Goal: Information Seeking & Learning: Check status

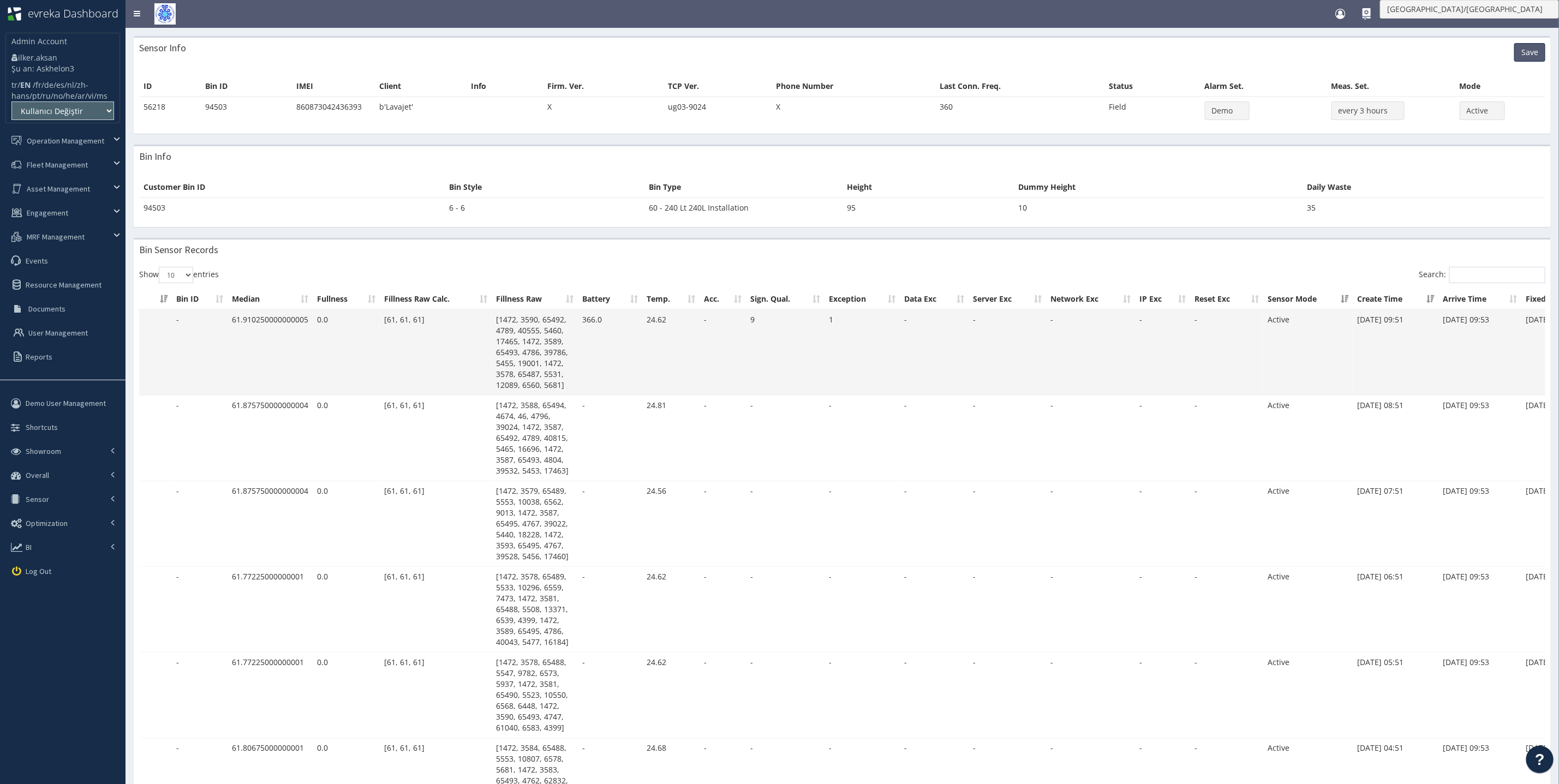
scroll to position [0, 97]
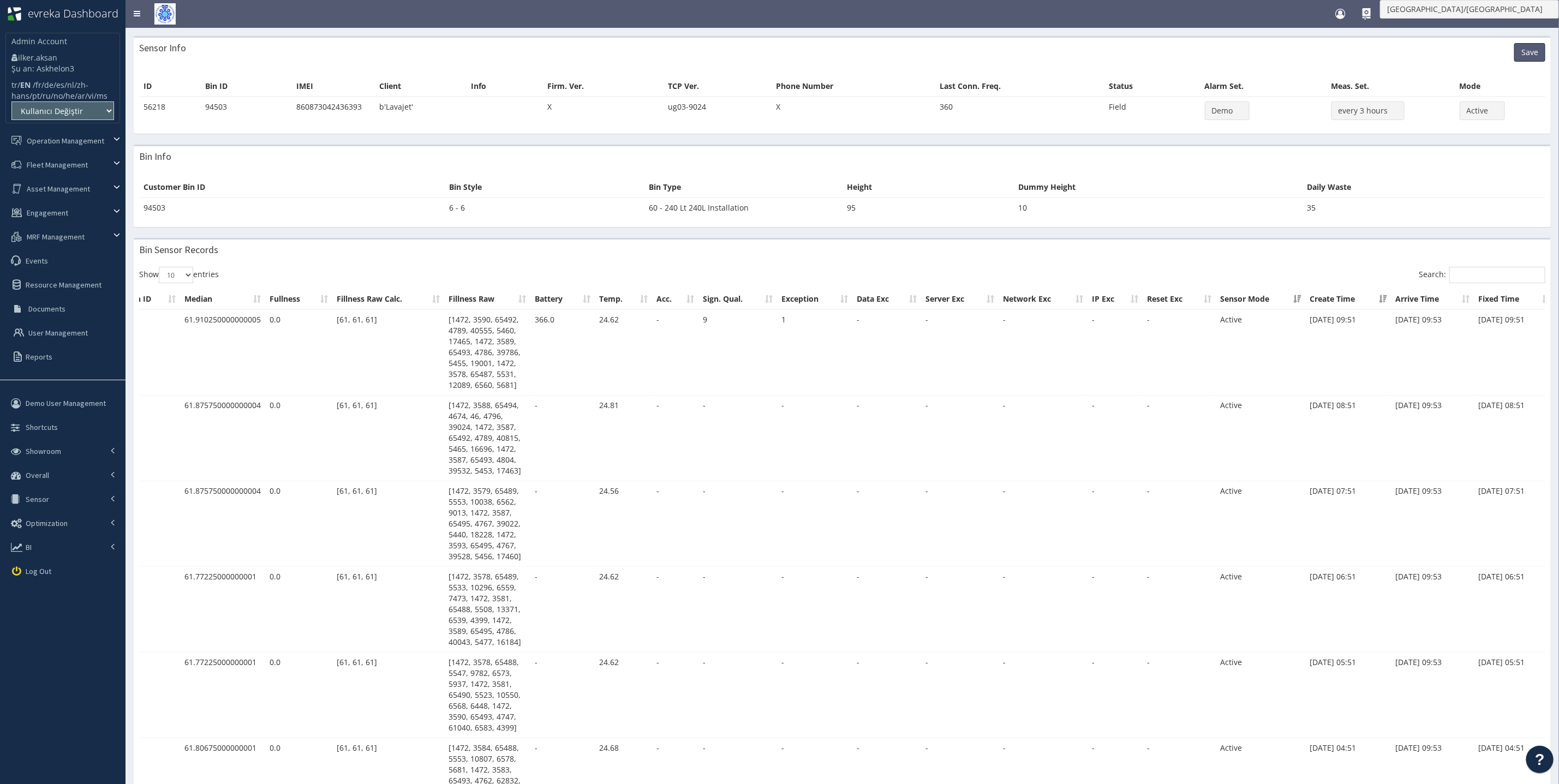
scroll to position [0, 97]
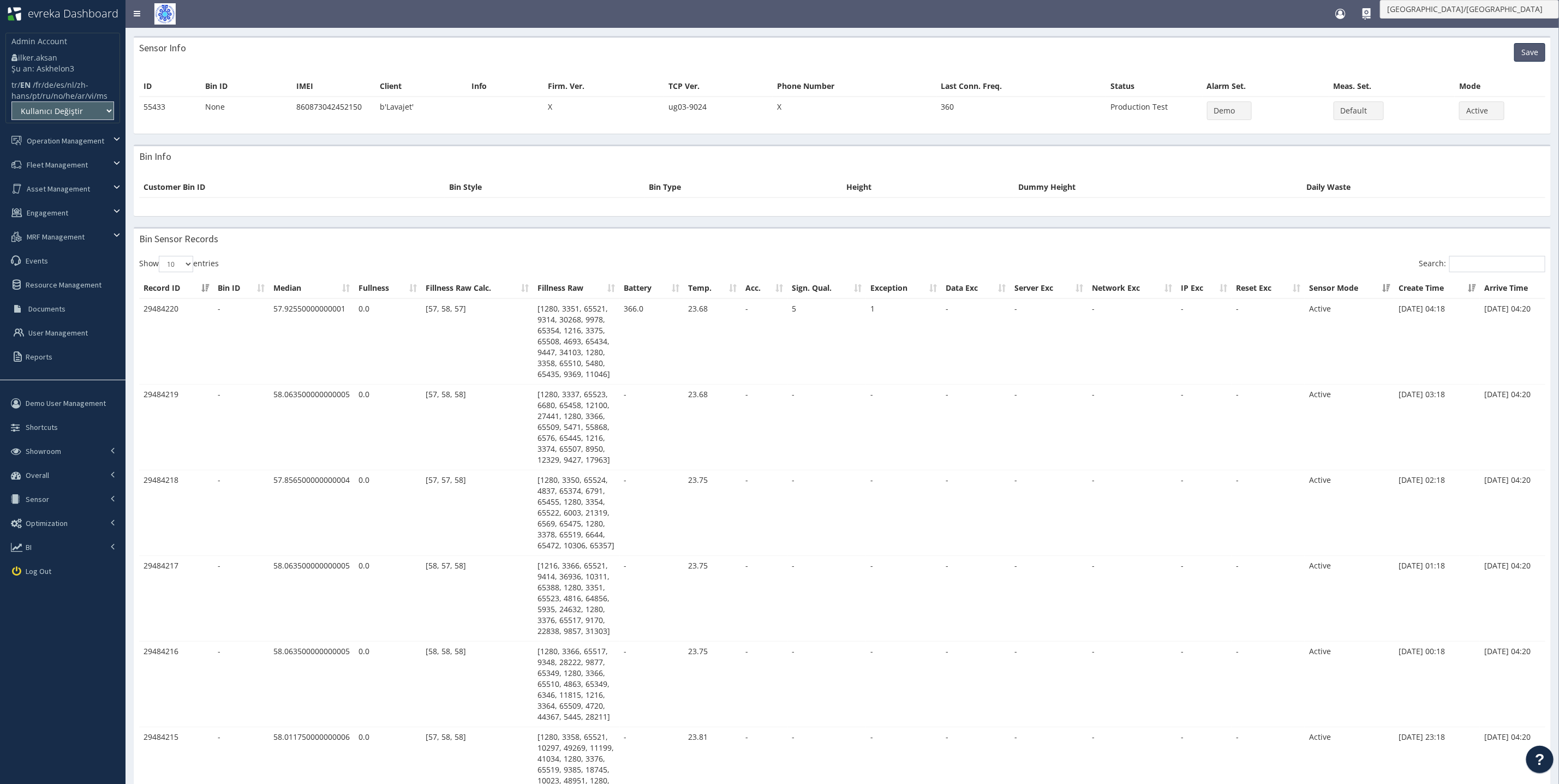
click at [1073, 42] on div "Sensor Info Save" at bounding box center [842, 52] width 1417 height 30
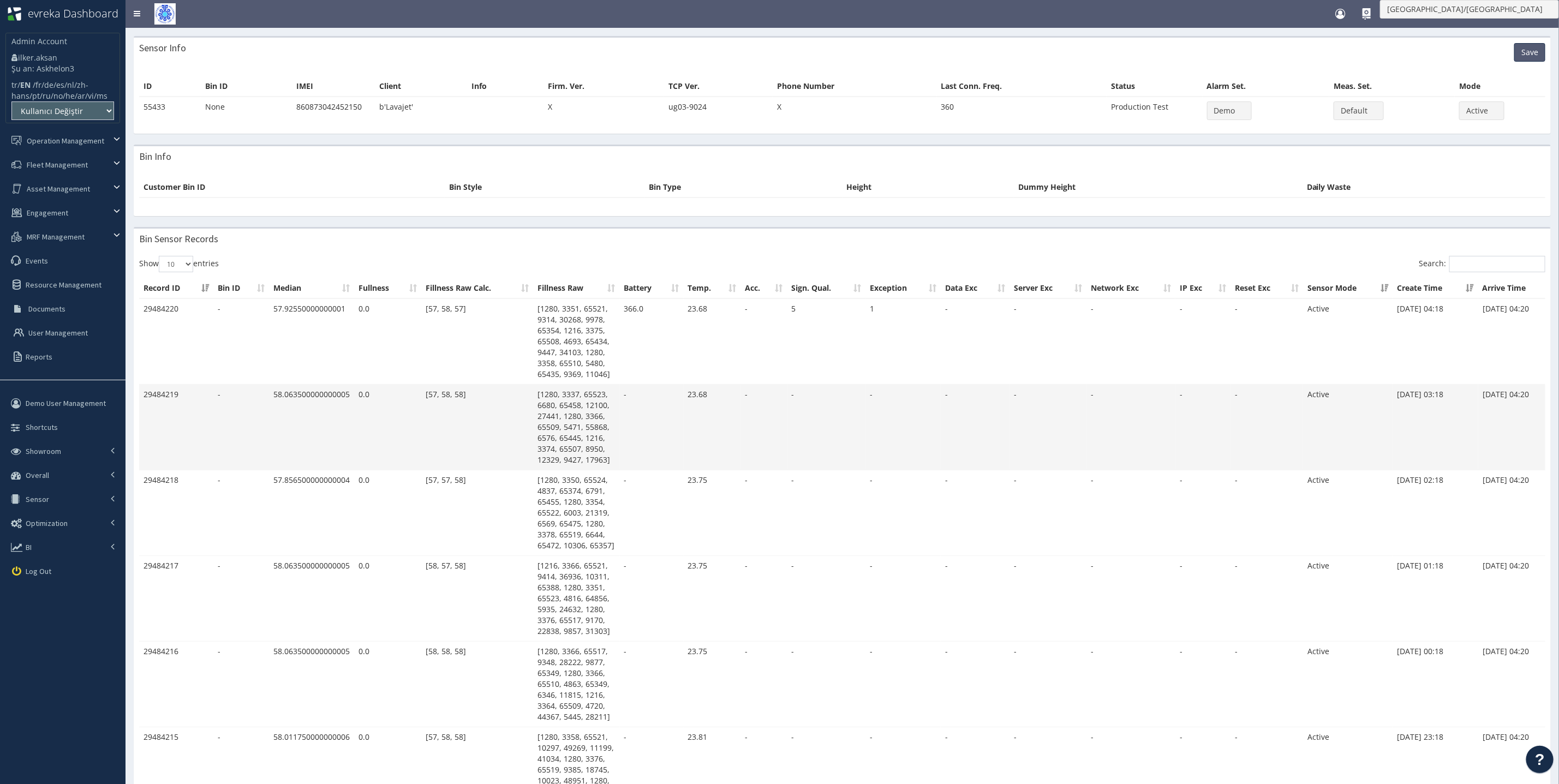
click at [758, 417] on td "-" at bounding box center [764, 428] width 47 height 86
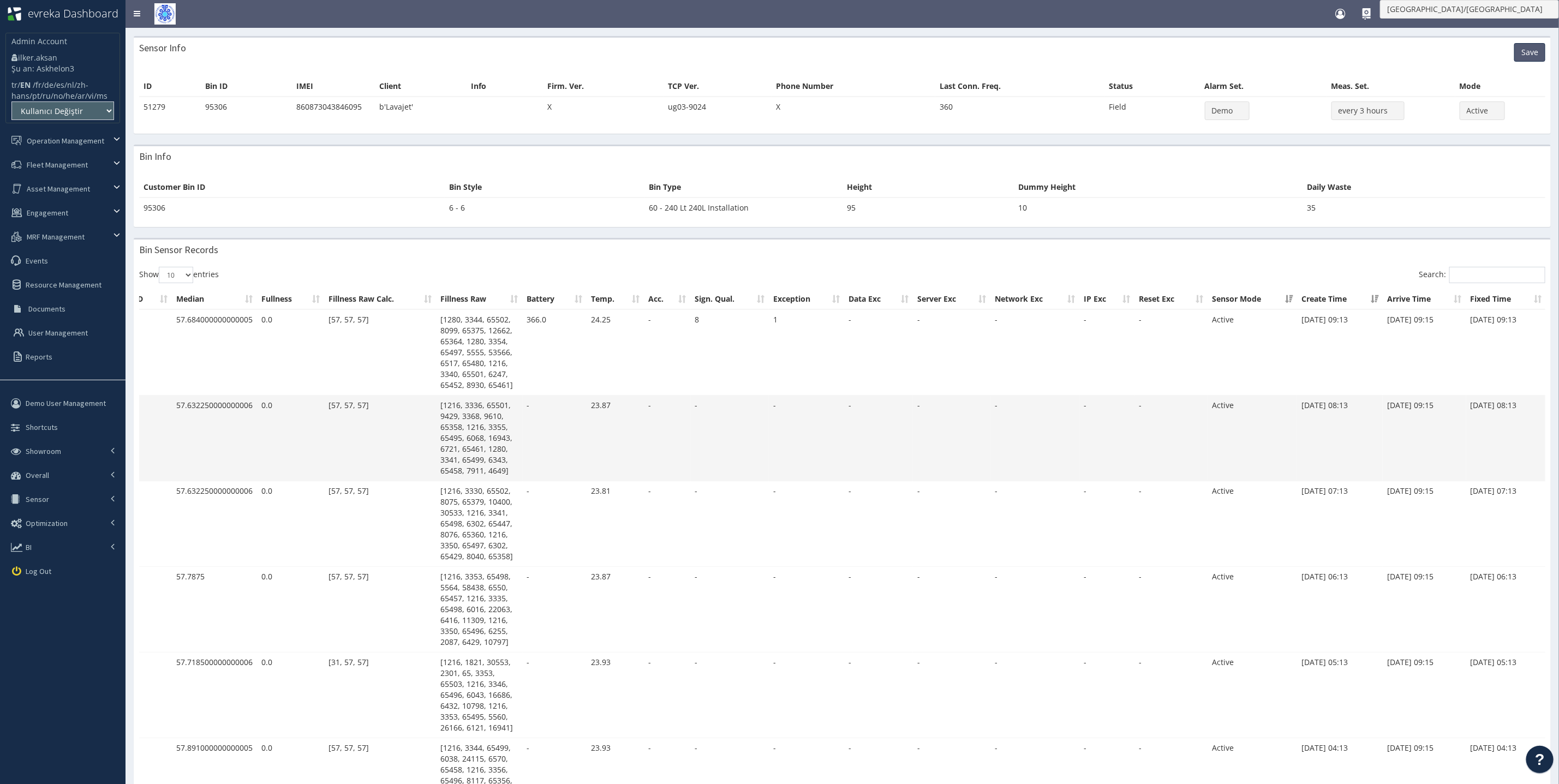
scroll to position [0, 2]
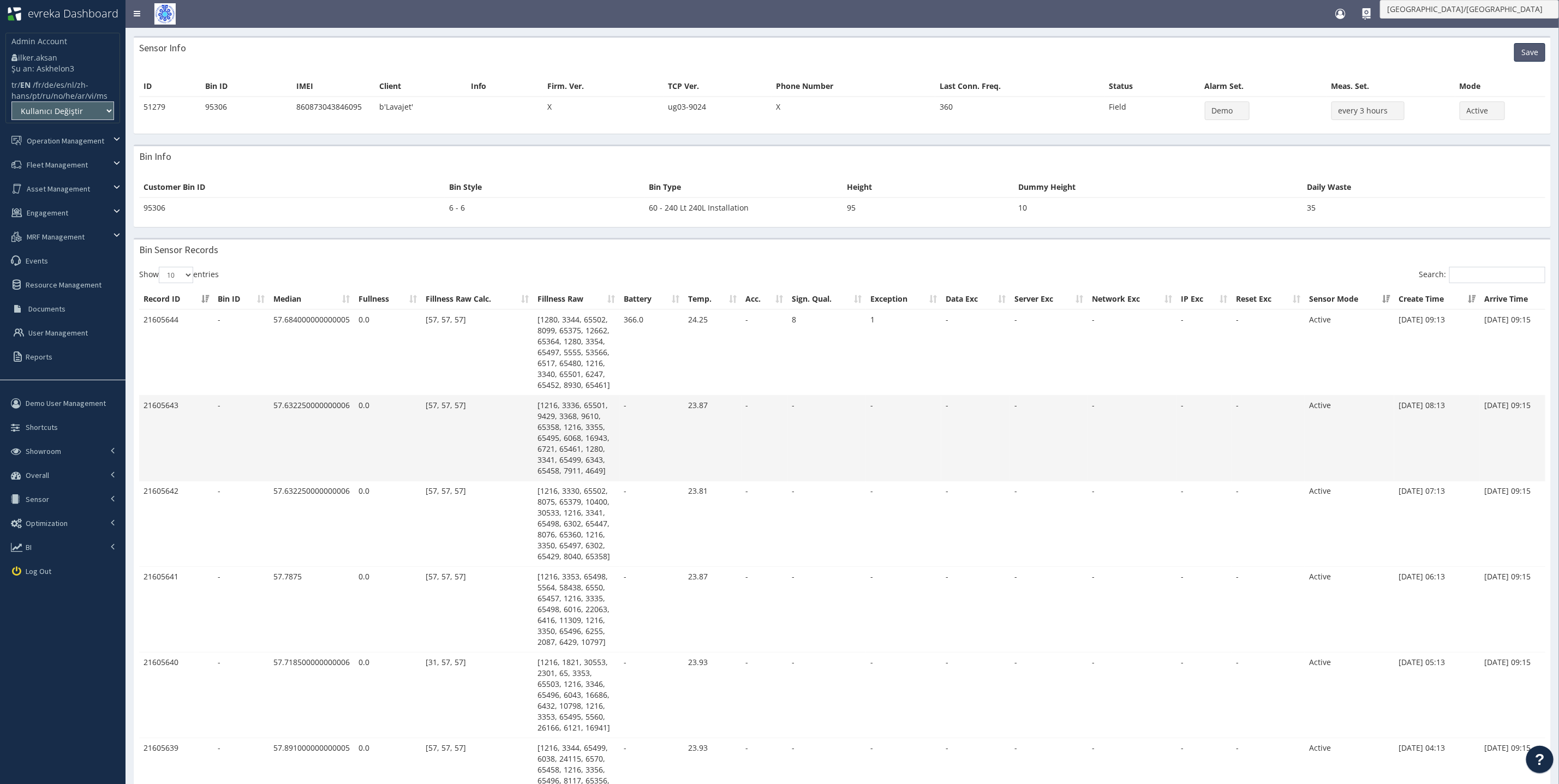
scroll to position [0, 97]
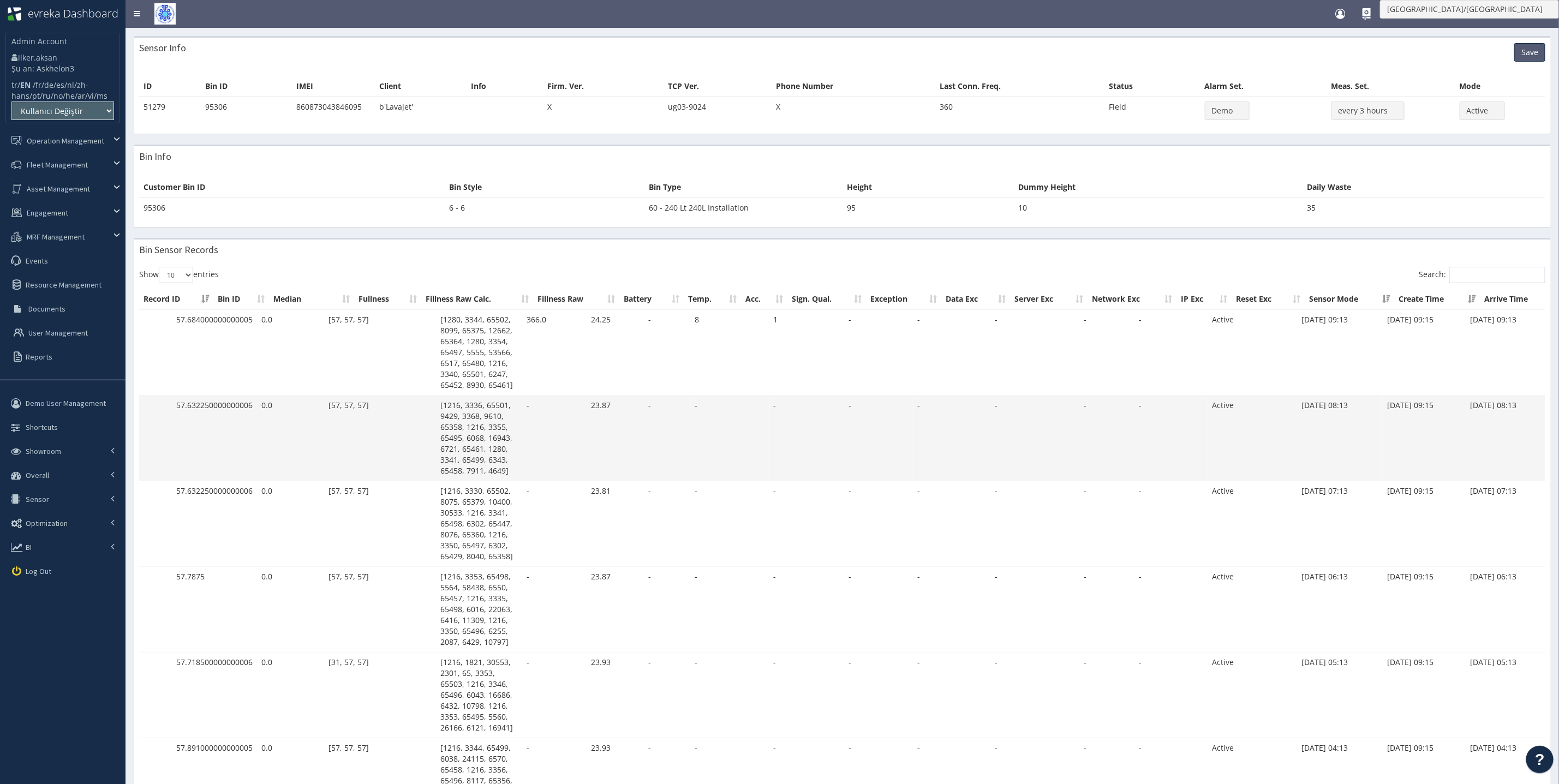
scroll to position [0, 97]
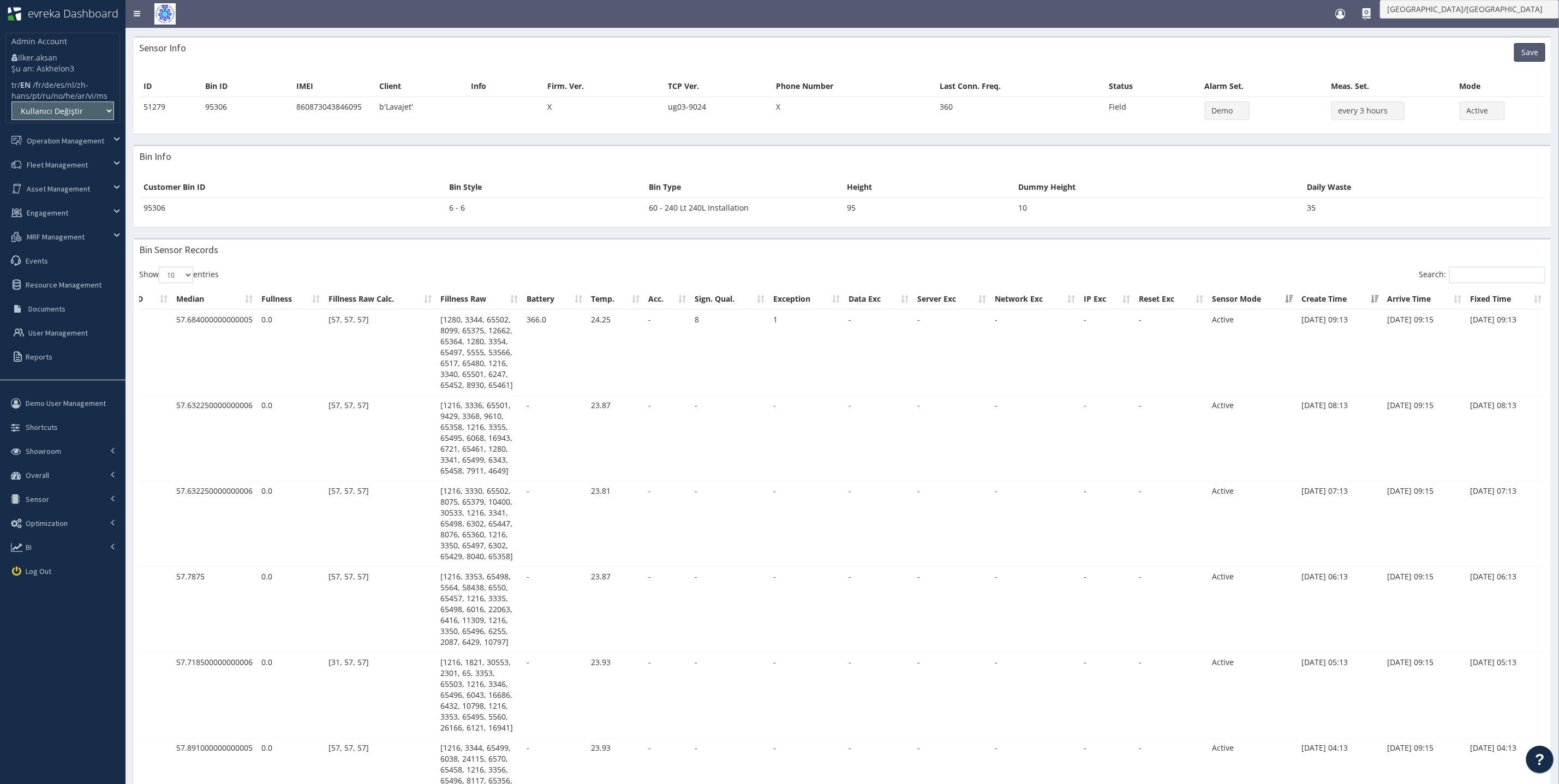
click at [313, 261] on div "Bin Sensor Records" at bounding box center [842, 250] width 1417 height 22
click at [249, 261] on div "Bin Sensor Records" at bounding box center [842, 250] width 1417 height 22
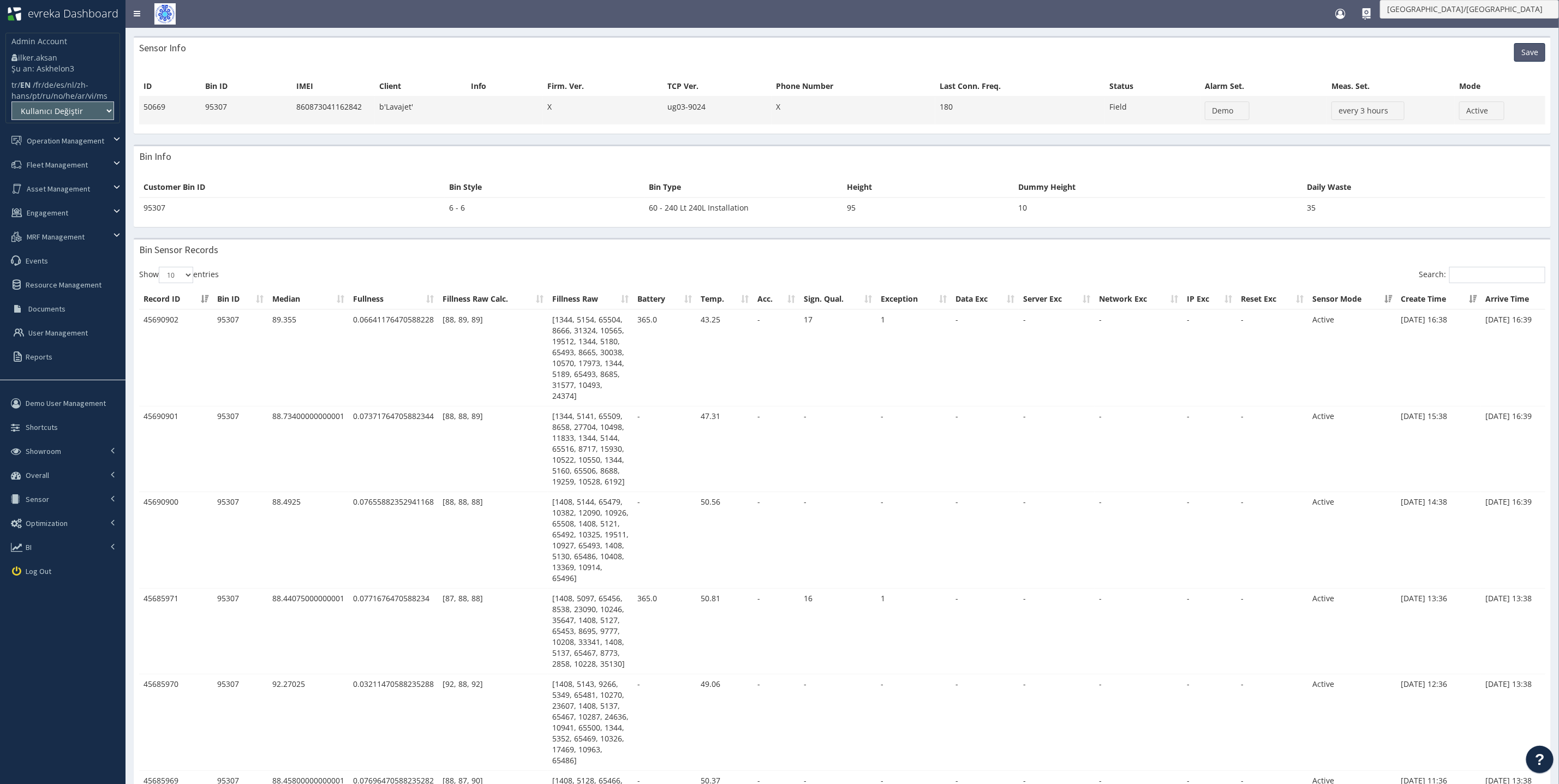
click at [329, 111] on td "860873041162842" at bounding box center [333, 111] width 83 height 28
copy td "860873041162842"
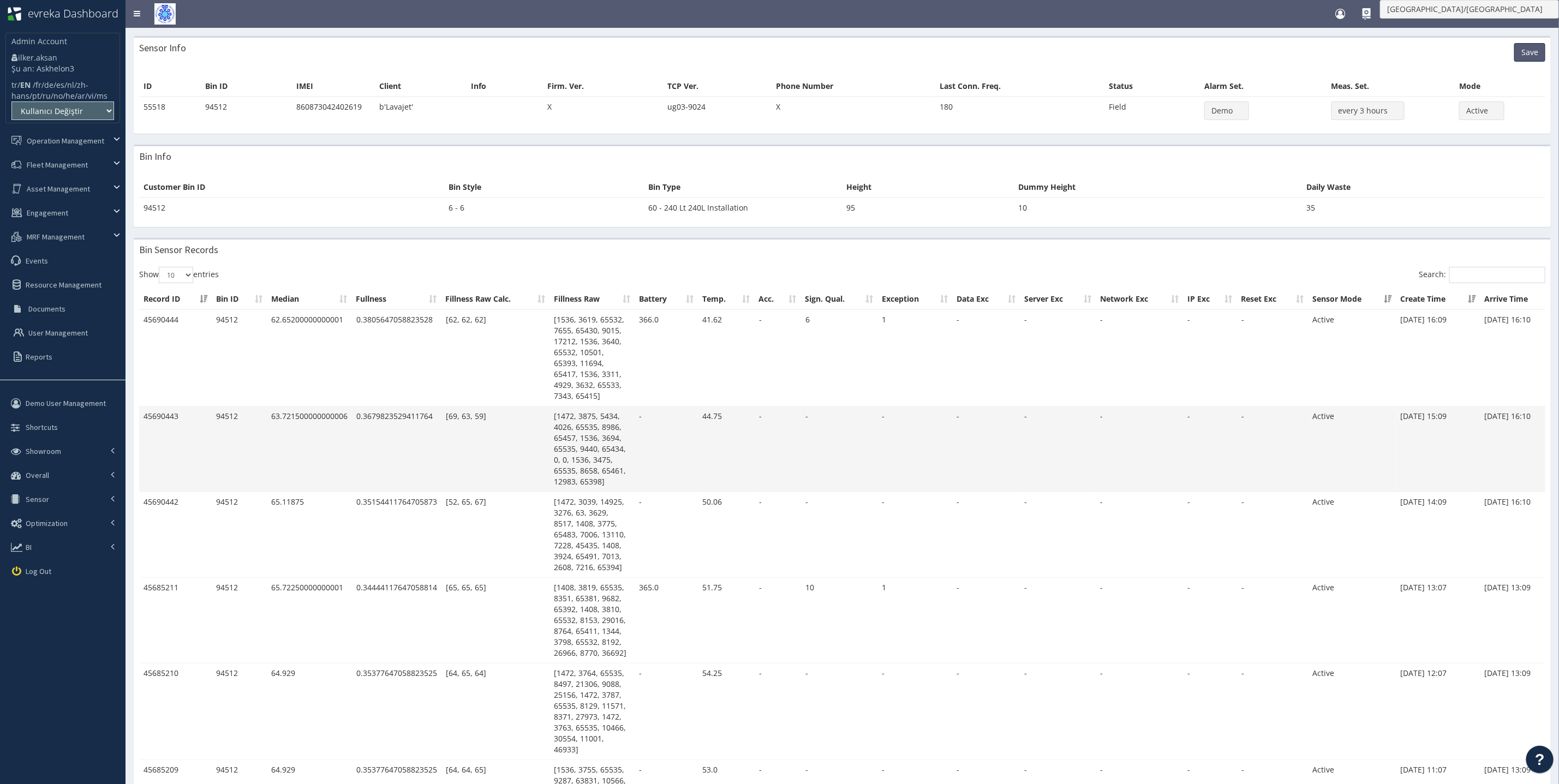
scroll to position [699, 0]
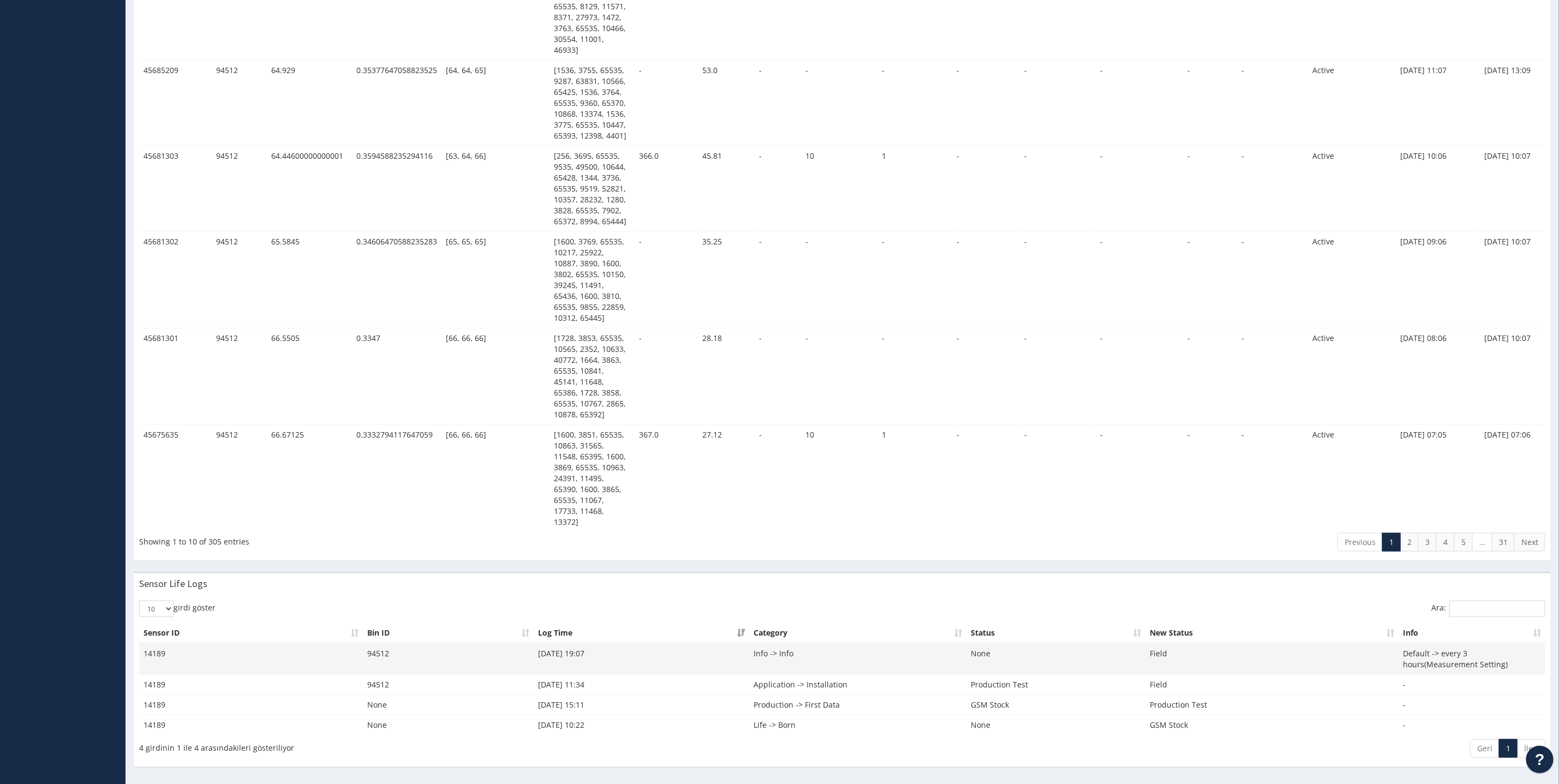
click at [378, 648] on td "94512" at bounding box center [448, 659] width 171 height 31
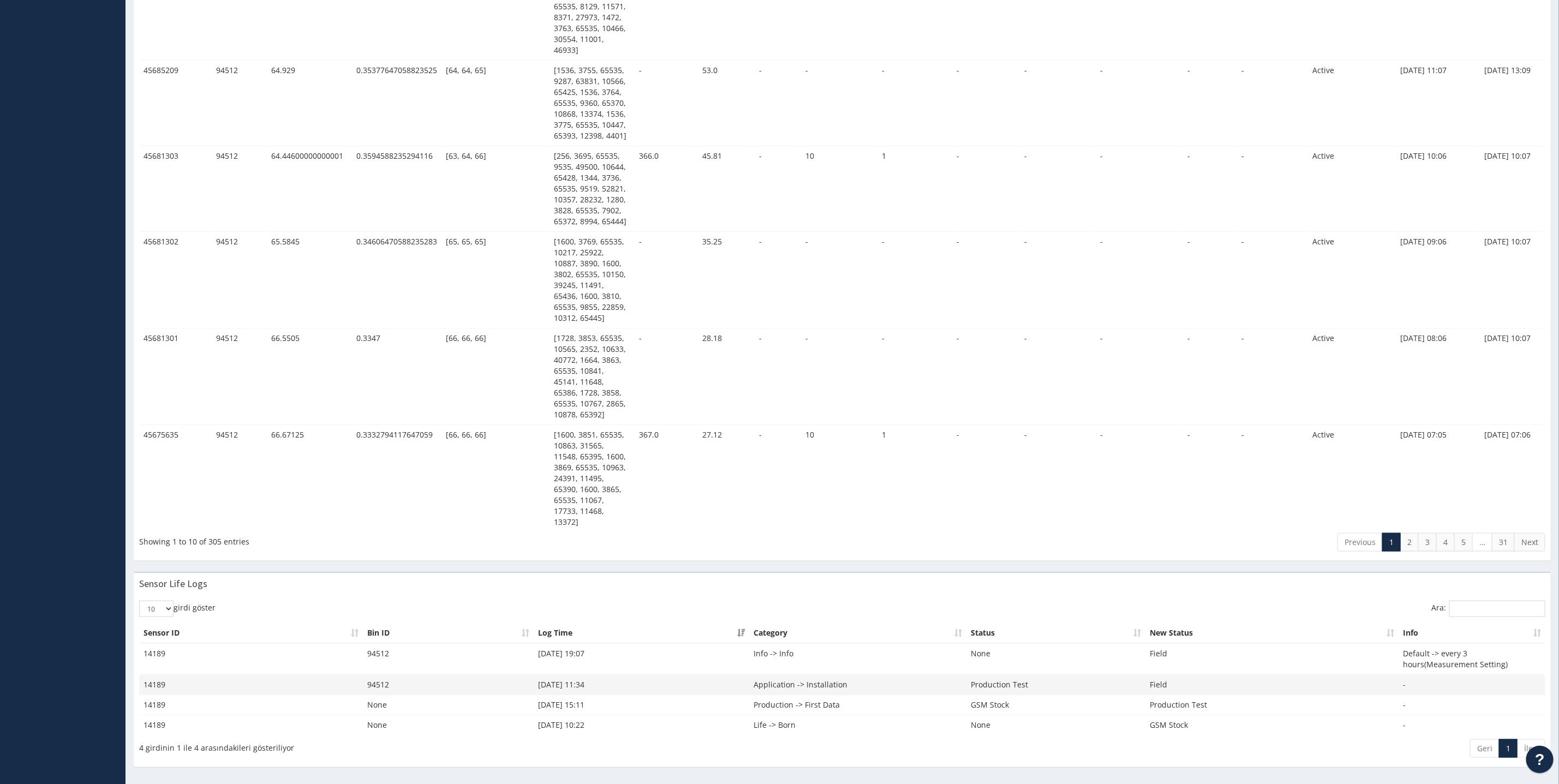
click at [371, 675] on td "94512" at bounding box center [448, 684] width 171 height 20
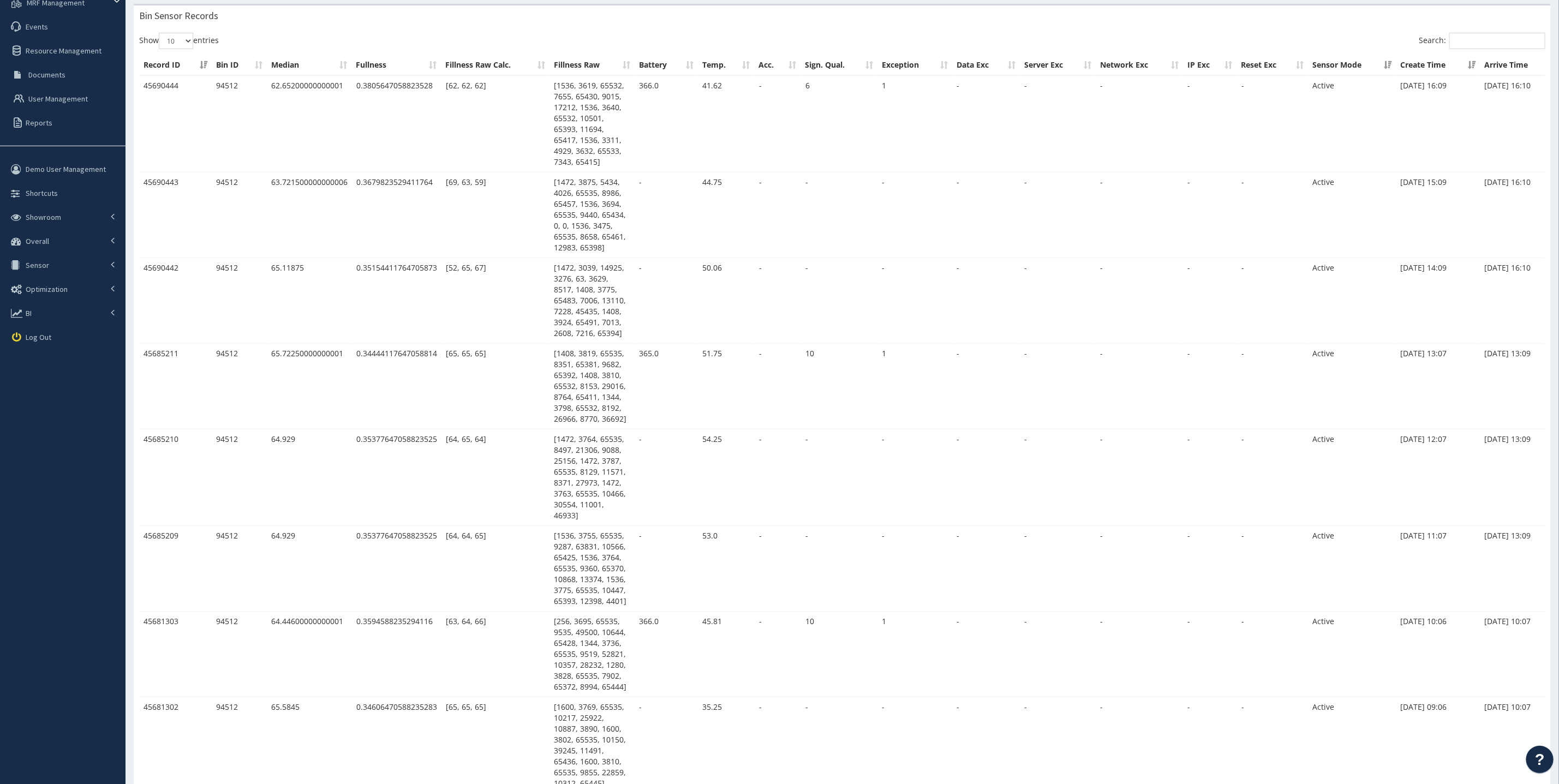
scroll to position [0, 0]
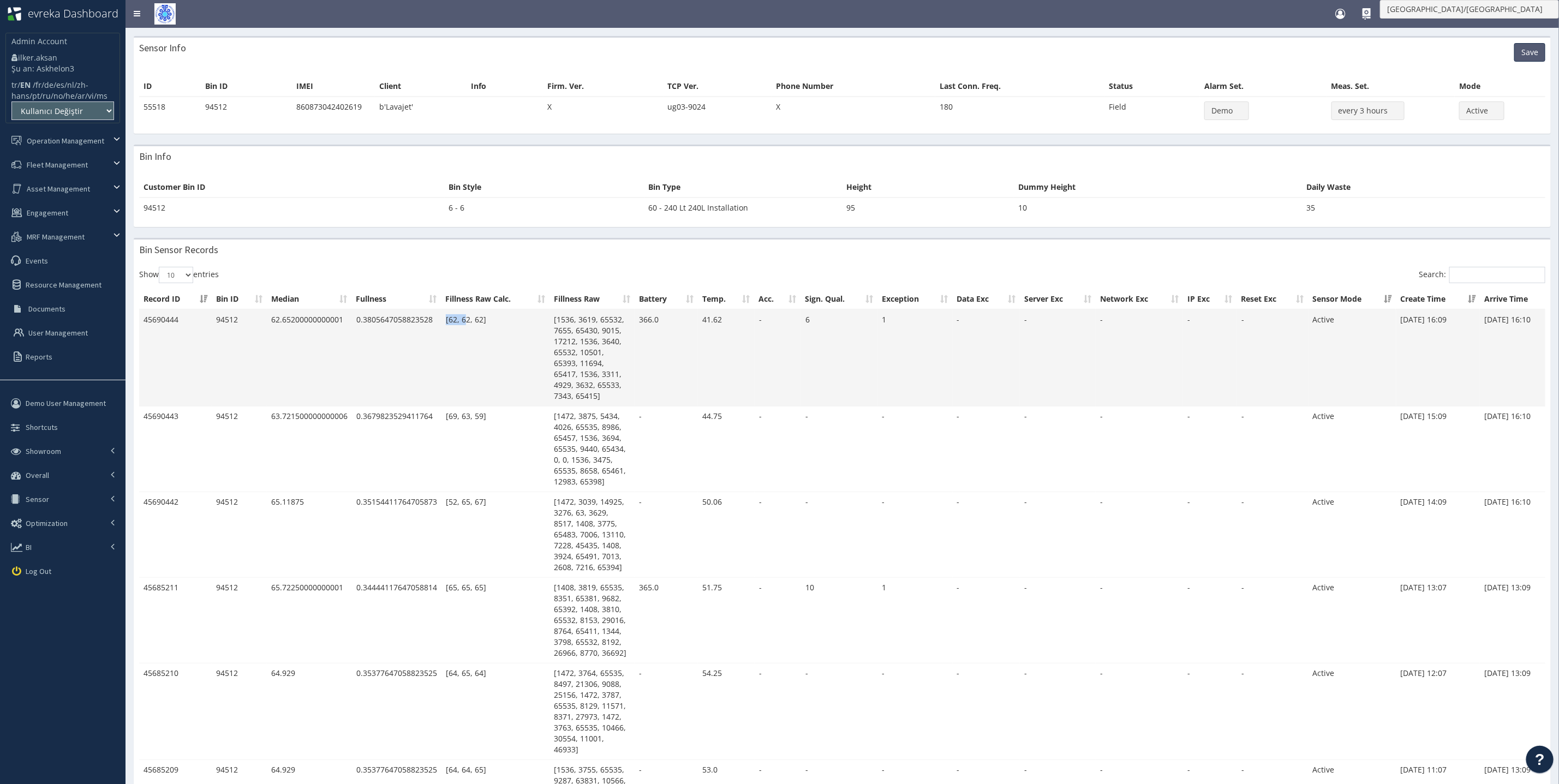
drag, startPoint x: 445, startPoint y: 345, endPoint x: 465, endPoint y: 346, distance: 20.0
click at [465, 346] on td "[62, 62, 62]" at bounding box center [495, 358] width 108 height 97
click at [280, 347] on td "62.65200000000001" at bounding box center [309, 358] width 85 height 97
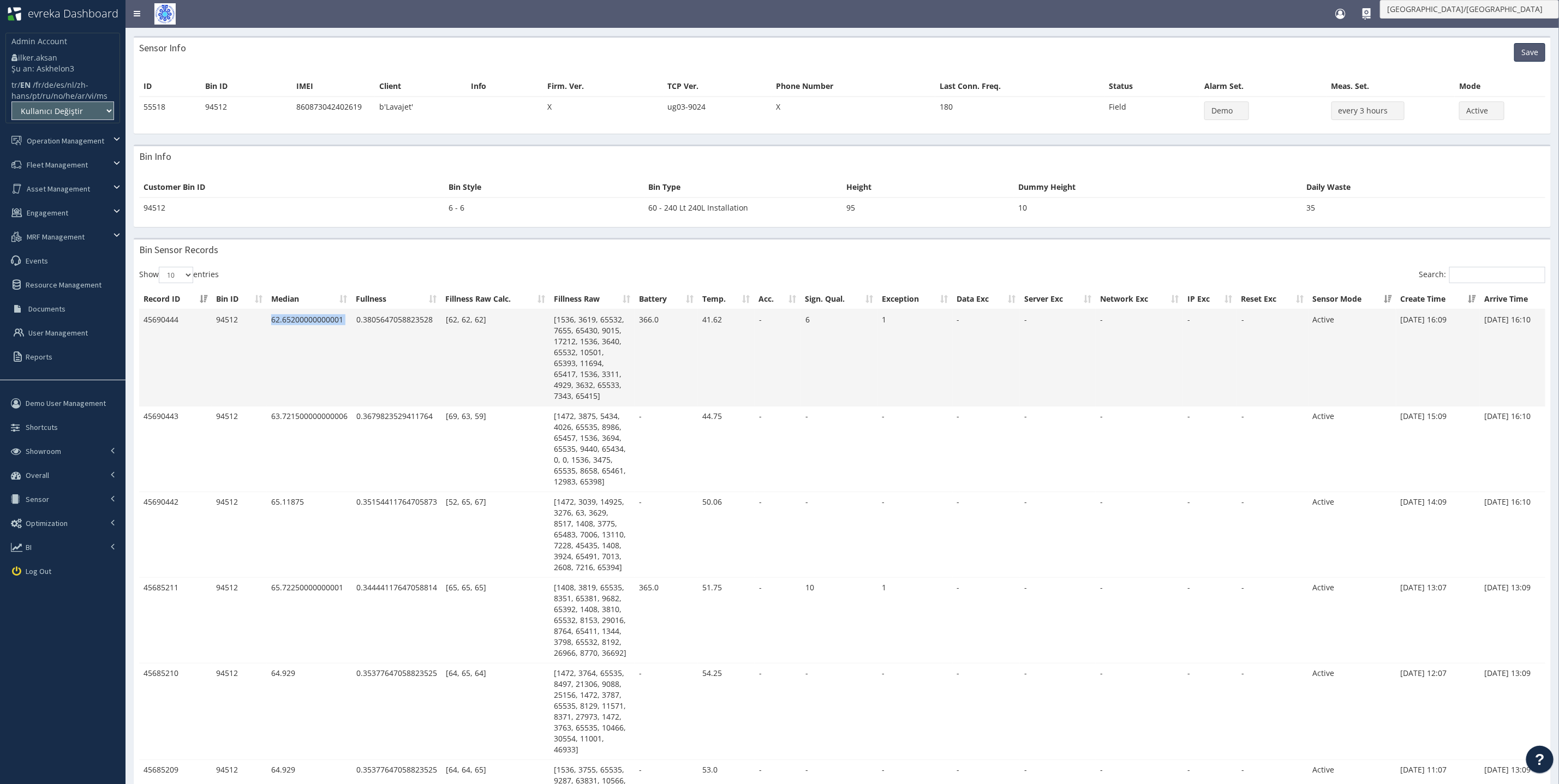
click at [280, 368] on td "62.65200000000001" at bounding box center [309, 358] width 85 height 97
